Goal: Book appointment/travel/reservation

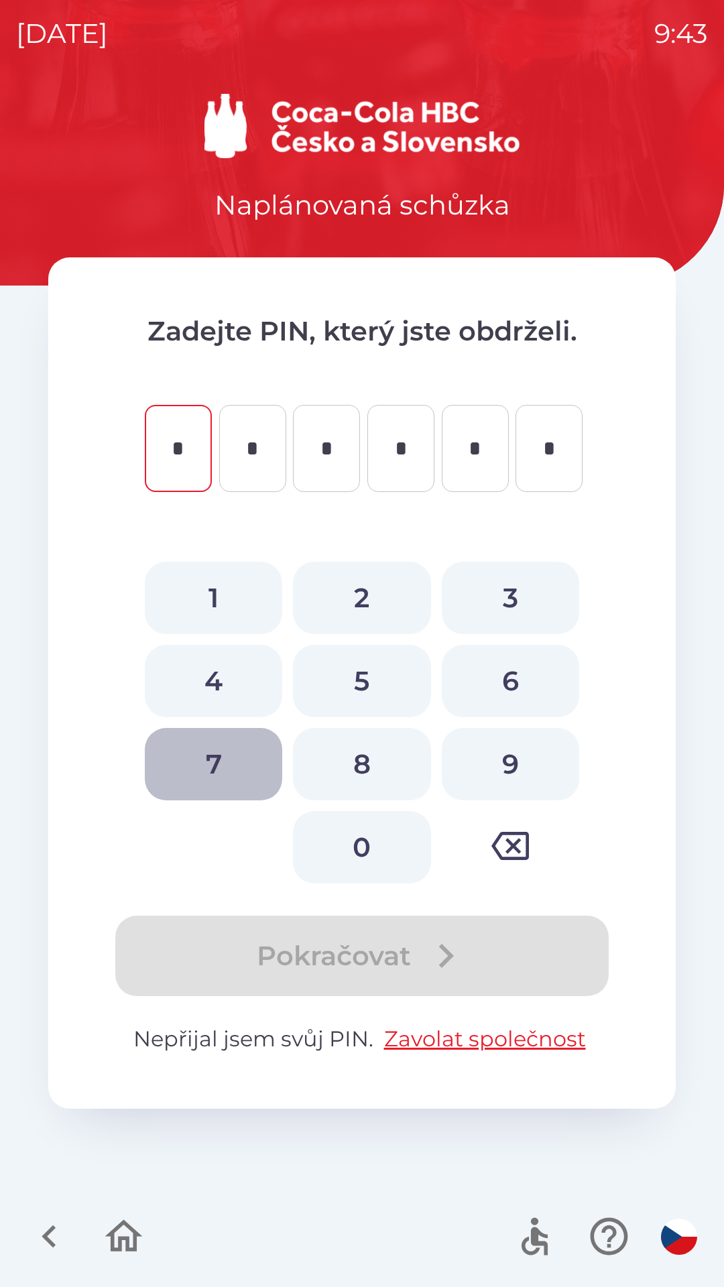
click at [219, 756] on button "7" at bounding box center [213, 764] width 137 height 72
type input "*"
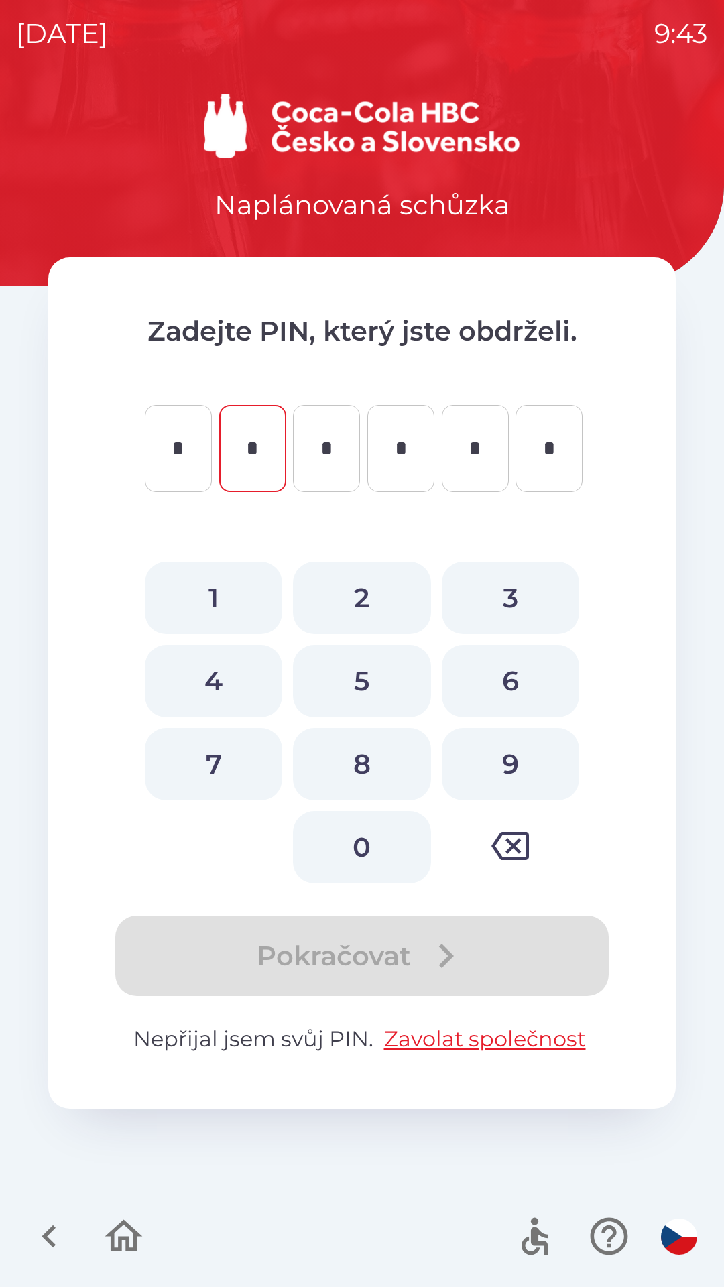
click at [368, 668] on button "5" at bounding box center [361, 681] width 137 height 72
type input "*"
click at [526, 586] on button "3" at bounding box center [510, 598] width 137 height 72
type input "*"
click at [379, 672] on button "5" at bounding box center [361, 681] width 137 height 72
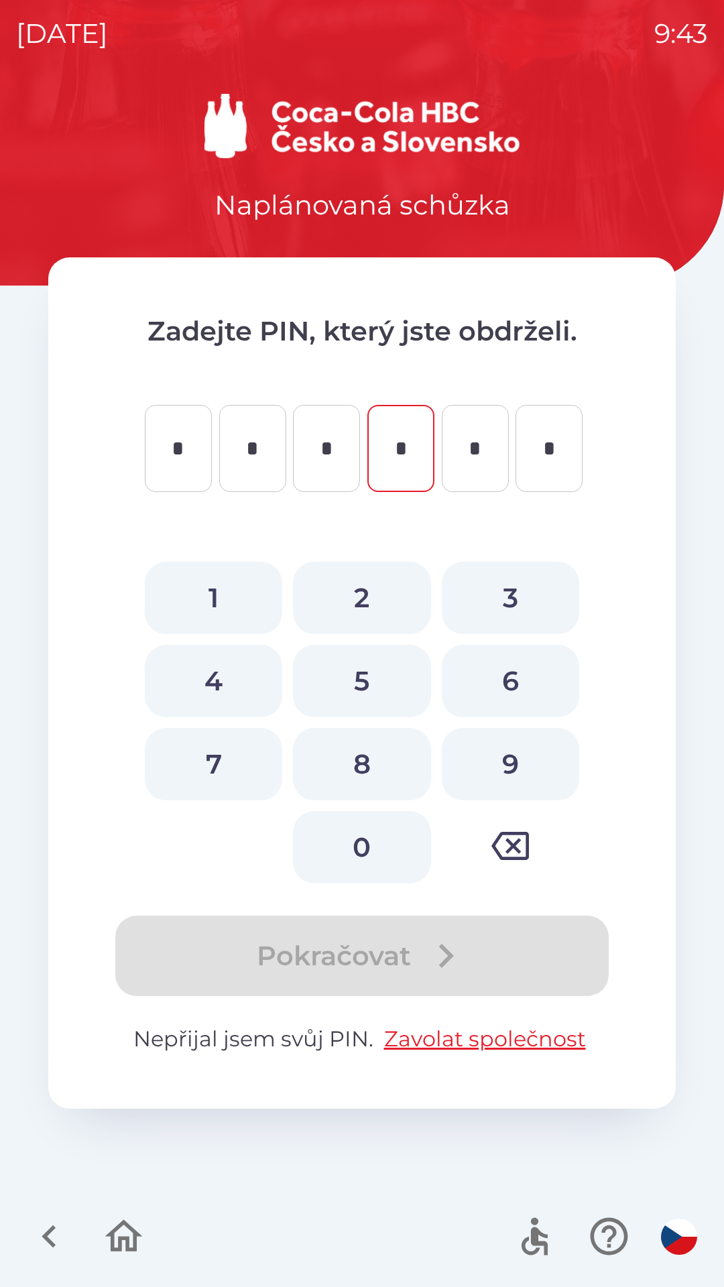
type input "*"
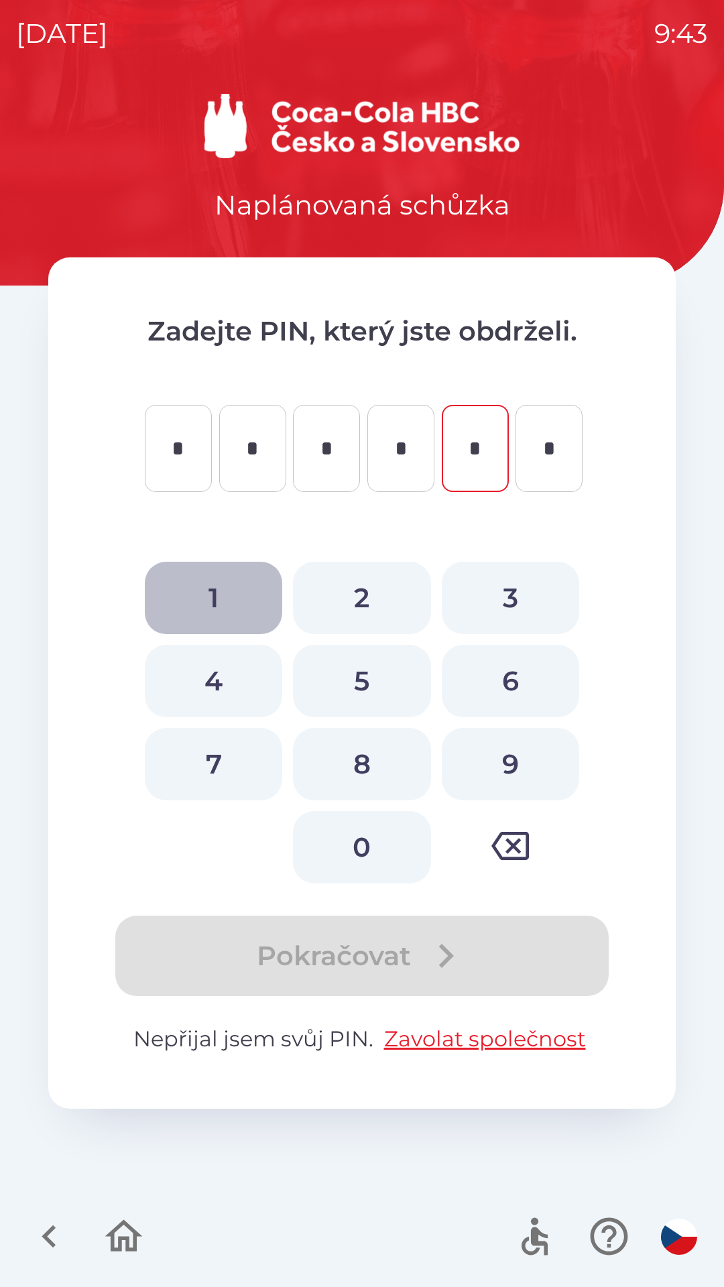
click at [217, 591] on button "1" at bounding box center [213, 598] width 137 height 72
type input "*"
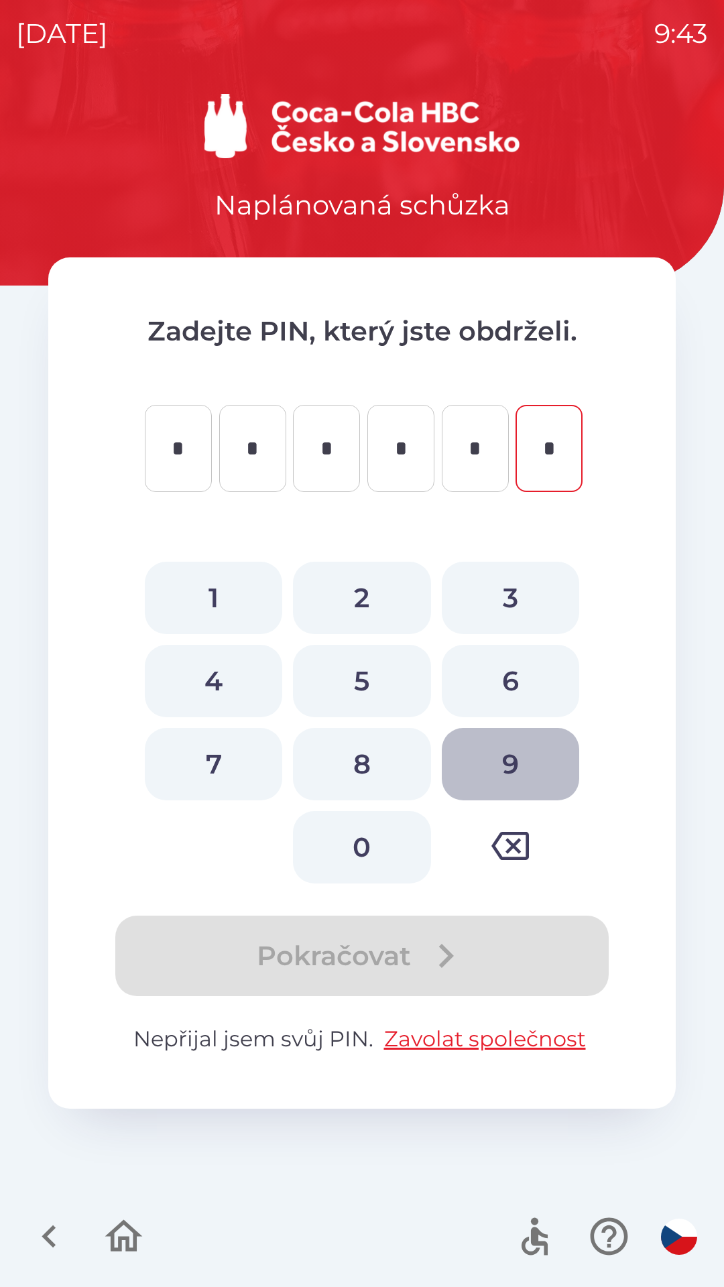
click at [514, 754] on button "9" at bounding box center [510, 764] width 137 height 72
type input "*"
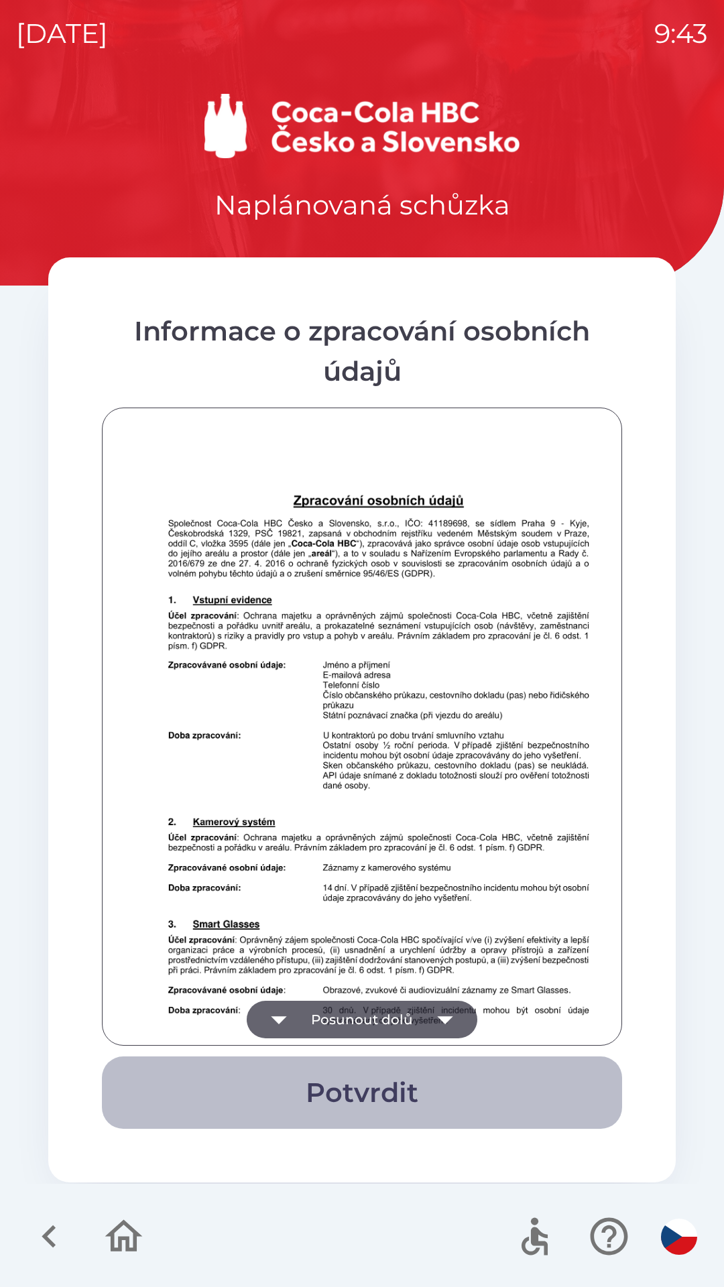
click at [405, 1082] on button "Potvrdit" at bounding box center [362, 1092] width 520 height 72
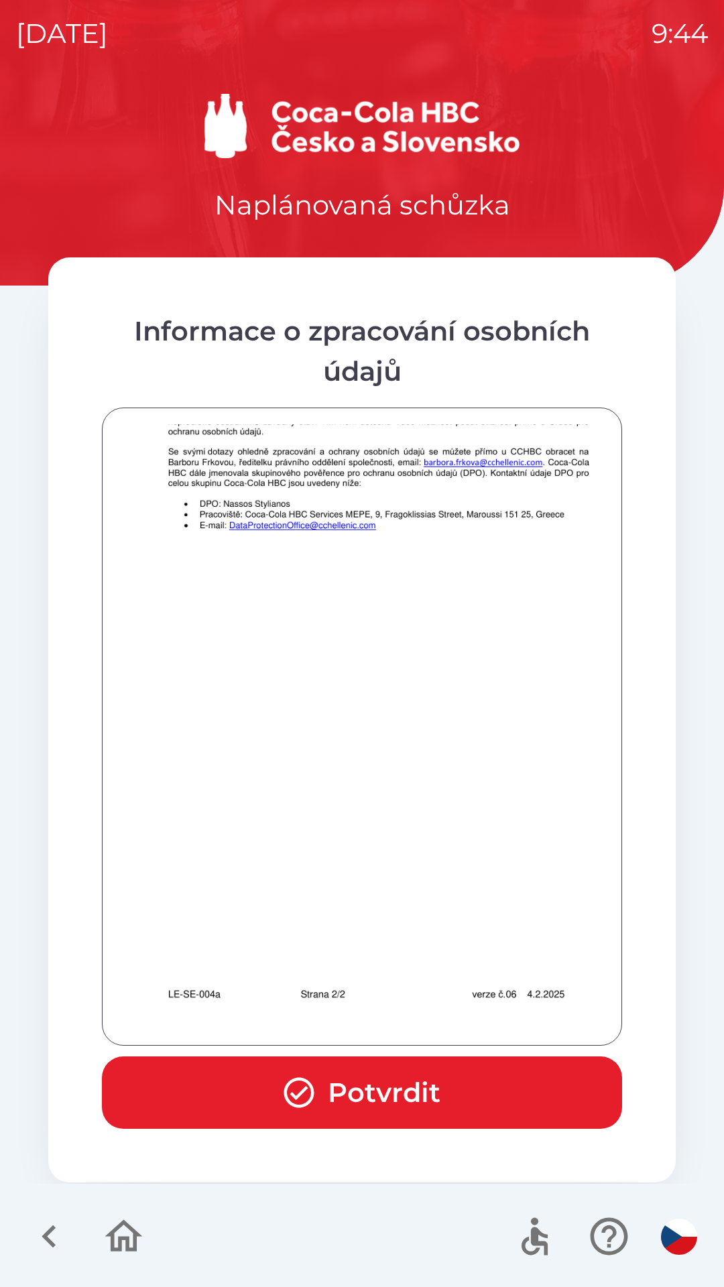
scroll to position [941, 0]
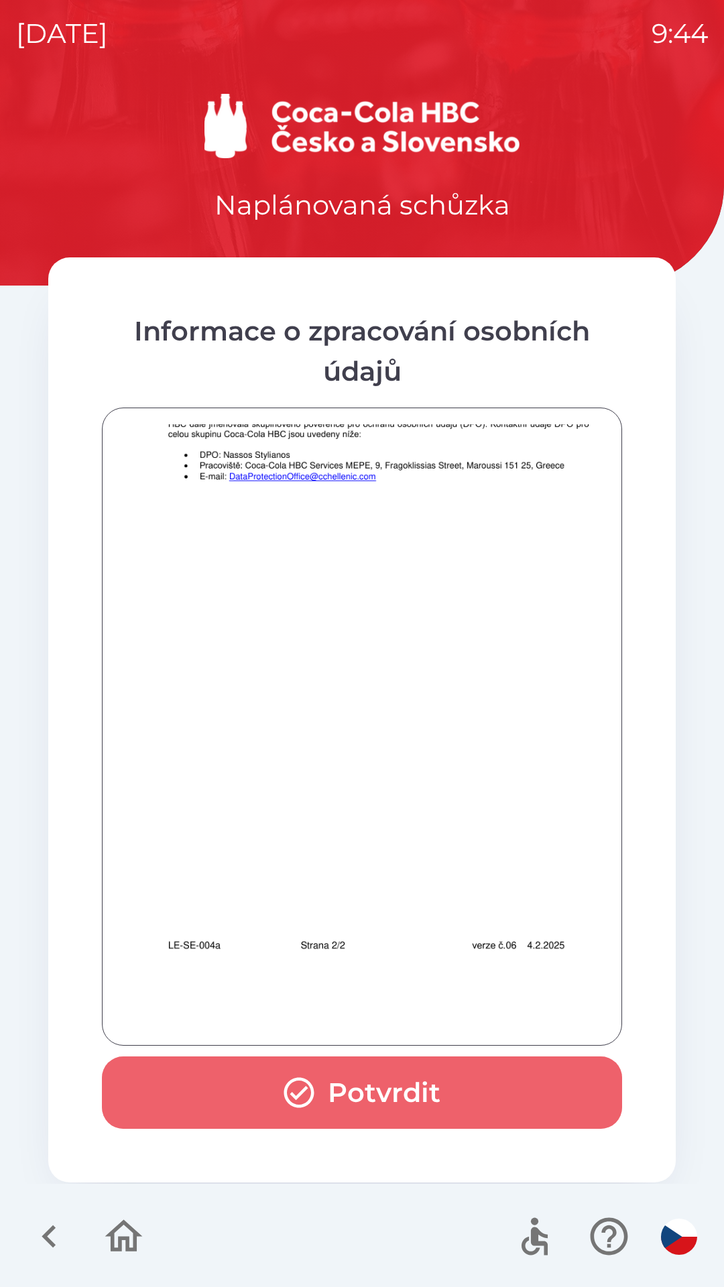
click at [407, 1081] on button "Potvrdit" at bounding box center [362, 1092] width 520 height 72
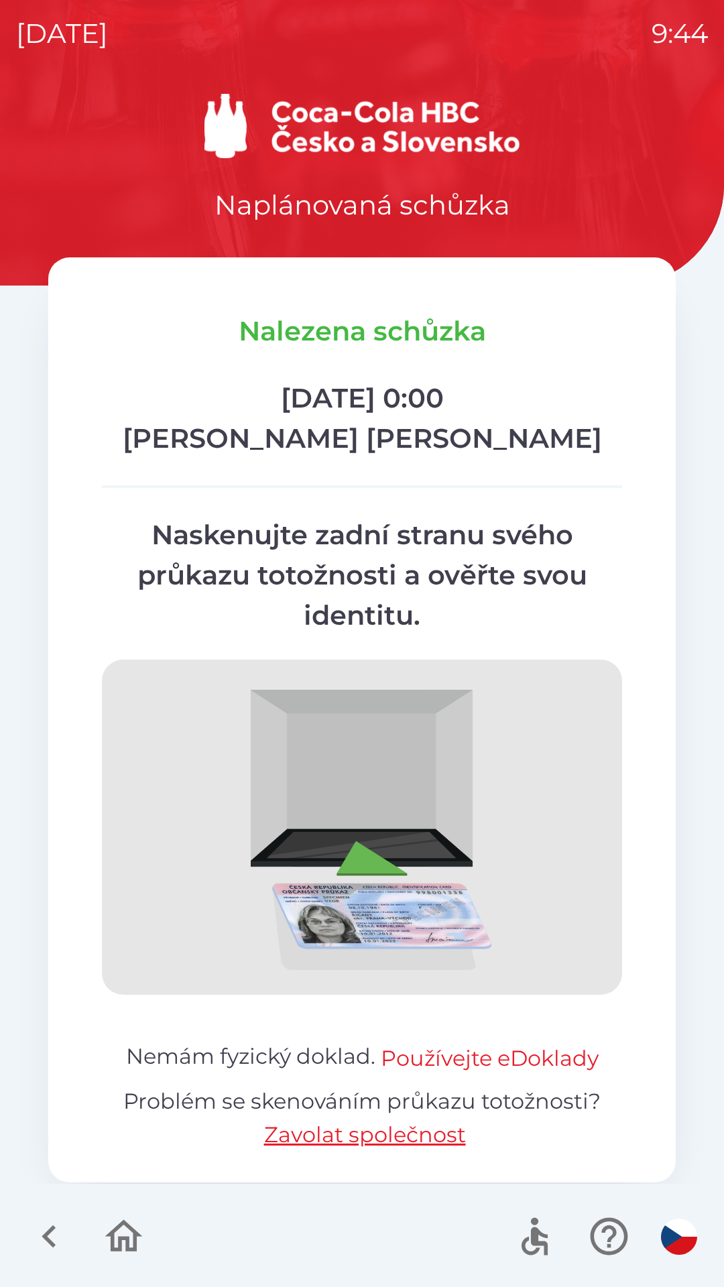
click at [543, 1066] on button "Používejte eDoklady" at bounding box center [490, 1058] width 218 height 32
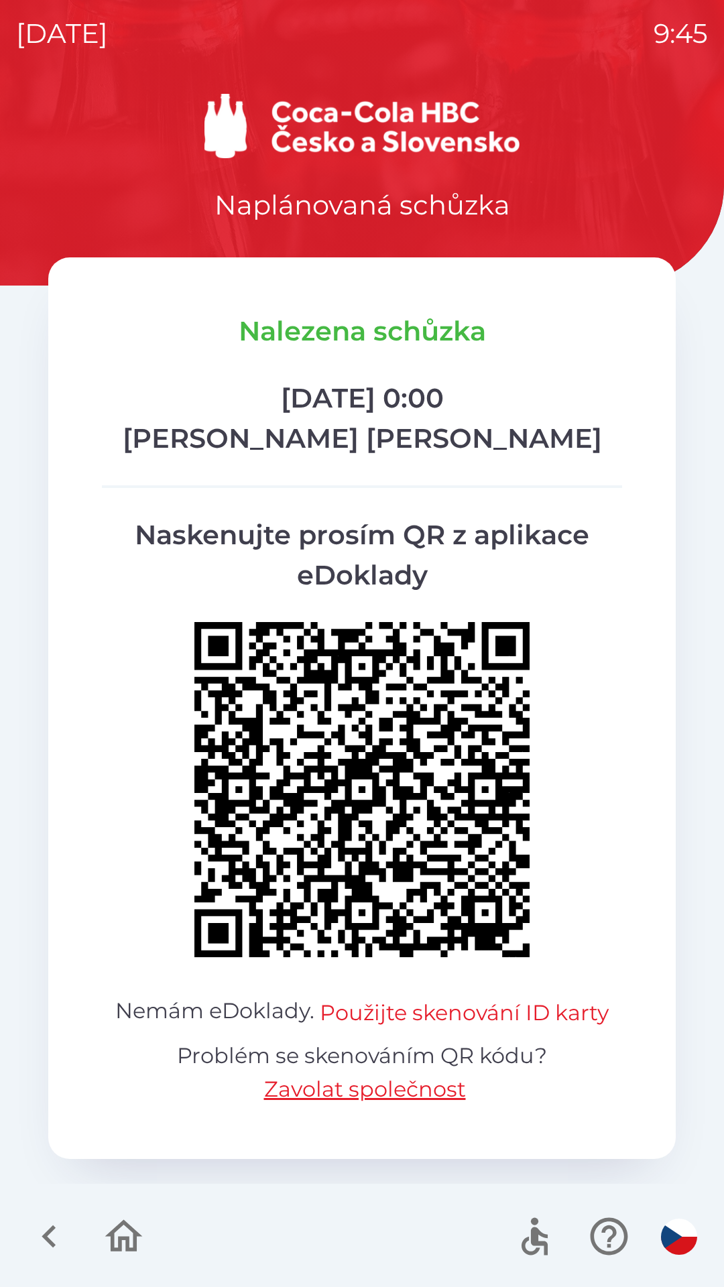
click at [500, 1023] on button "Použijte skenování ID karty" at bounding box center [464, 1013] width 289 height 32
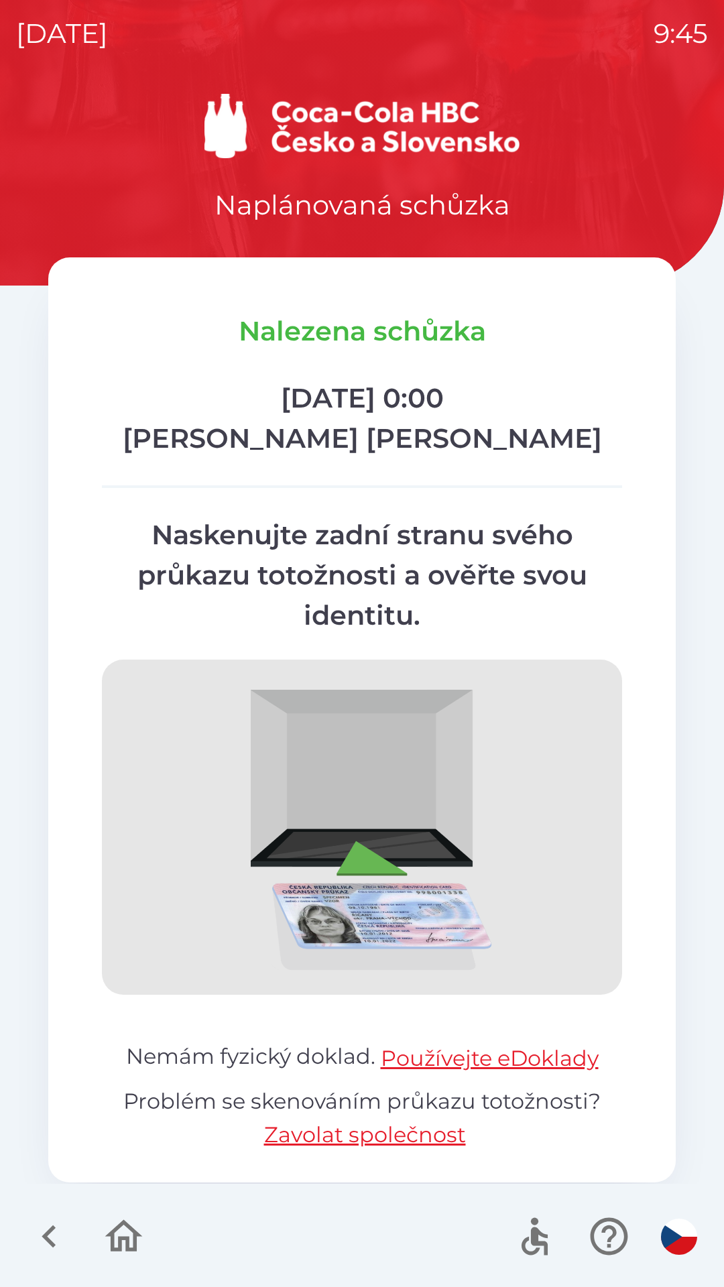
click at [487, 1000] on div "Nalezena schůzka [DATE] 0:00 [PERSON_NAME] Naskenujte zadní stranu svého průkaz…" at bounding box center [361, 730] width 627 height 947
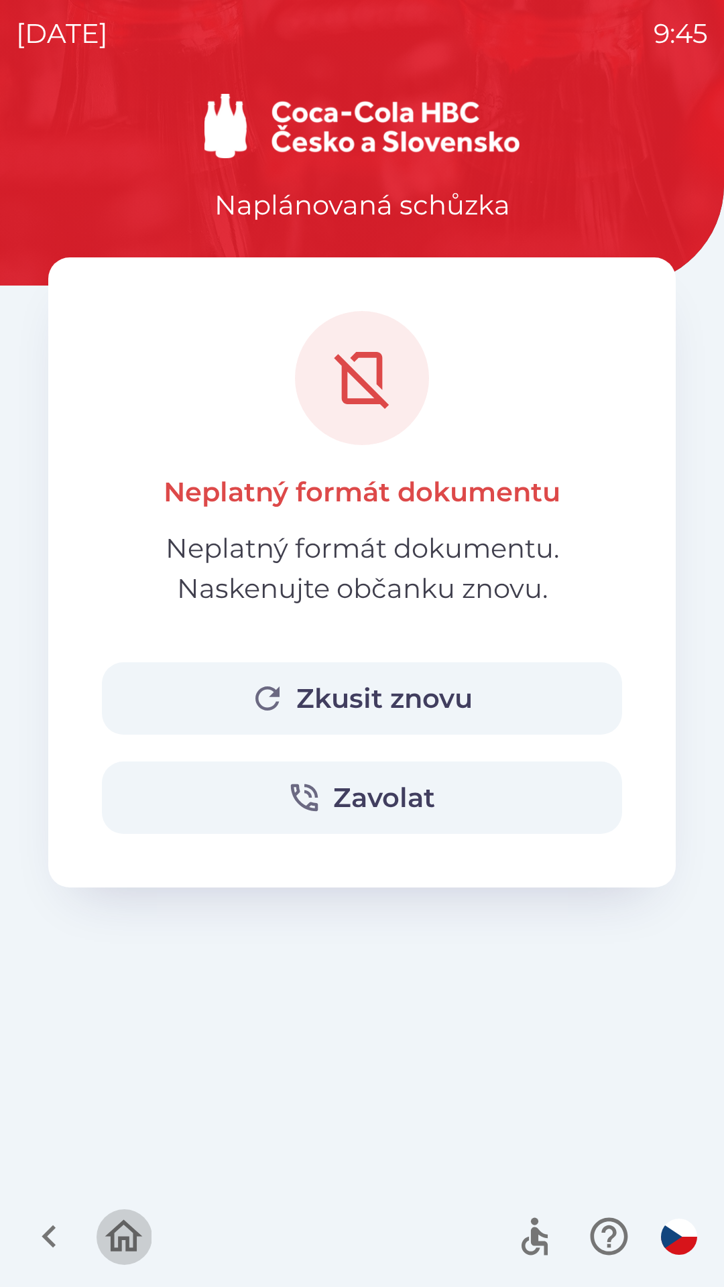
click at [124, 1231] on icon "button" at bounding box center [123, 1236] width 45 height 45
